Goal: Task Accomplishment & Management: Manage account settings

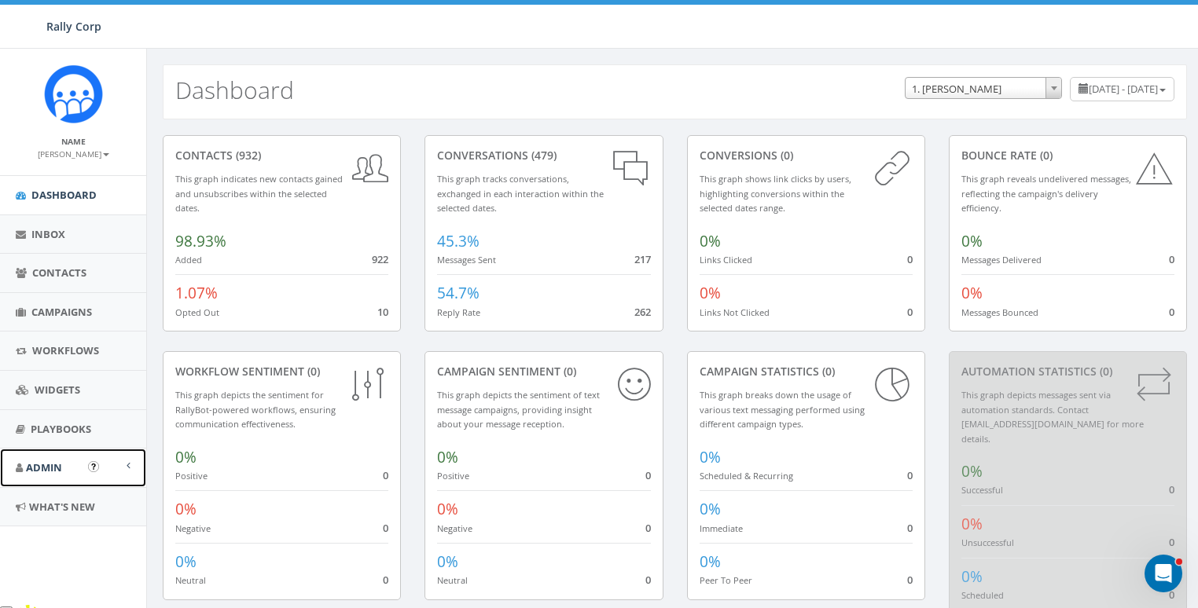
click at [50, 469] on span "Admin" at bounding box center [44, 468] width 36 height 14
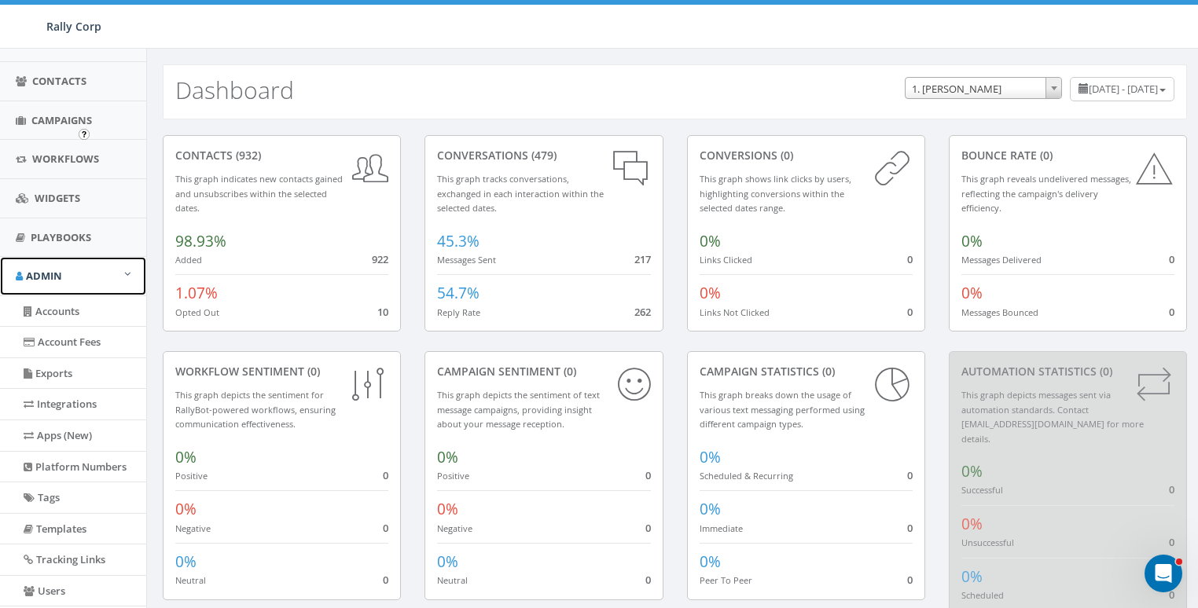
scroll to position [332, 0]
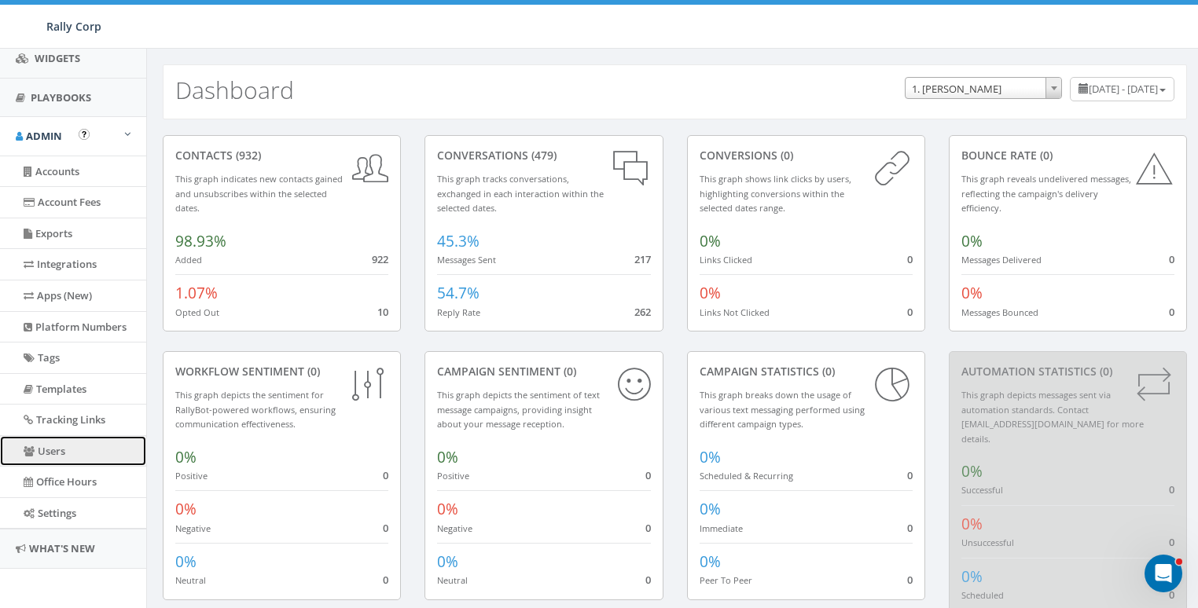
click at [46, 440] on link "Users" at bounding box center [73, 451] width 146 height 31
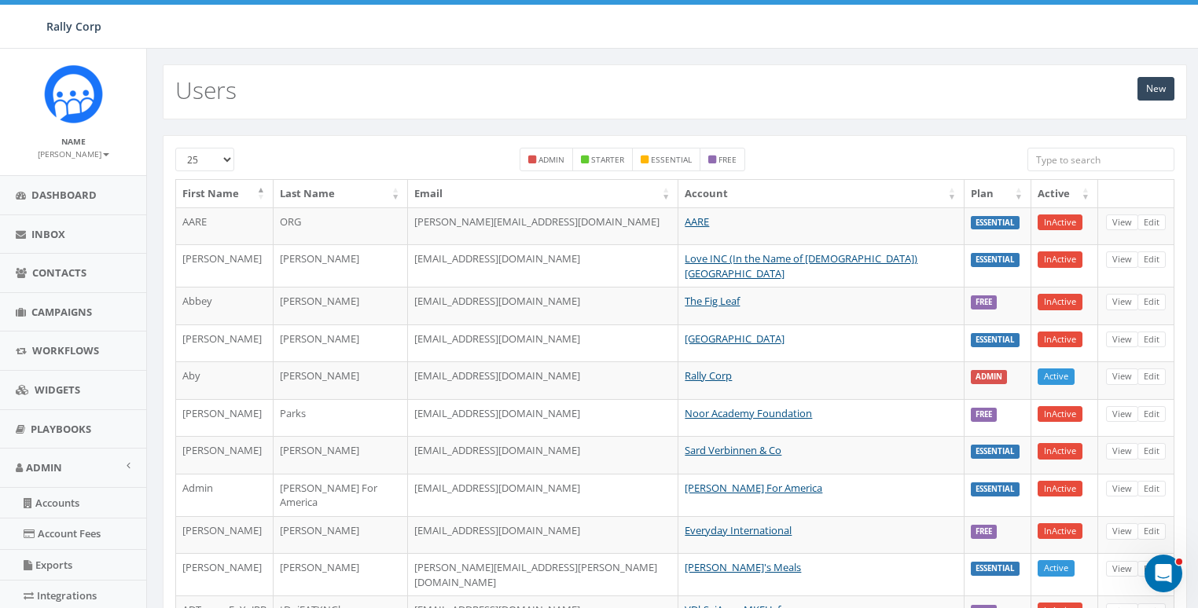
click at [1078, 160] on input "search" at bounding box center [1100, 160] width 147 height 24
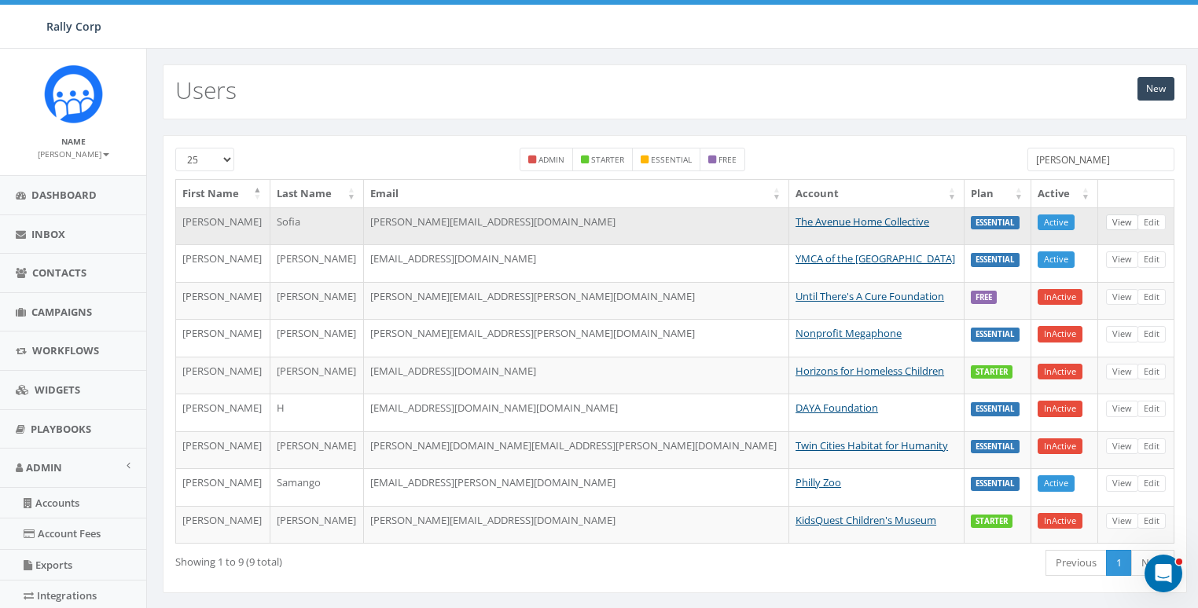
type input "meliss"
click at [1122, 222] on link "View" at bounding box center [1122, 223] width 32 height 17
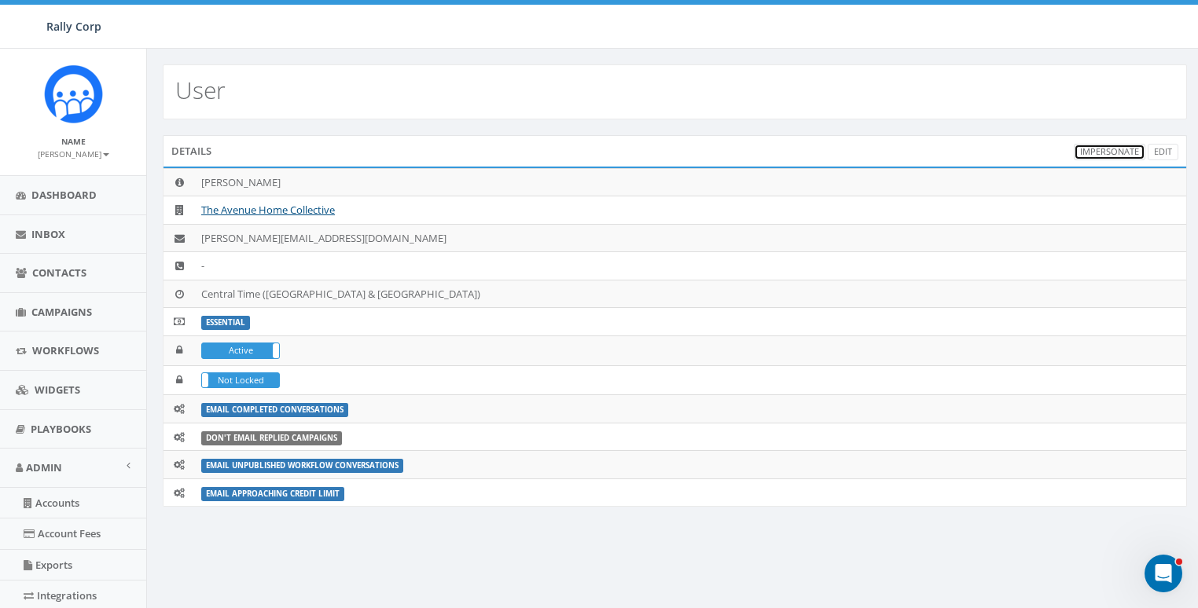
click at [1093, 148] on link "Impersonate" at bounding box center [1110, 152] width 72 height 17
